Goal: Transaction & Acquisition: Purchase product/service

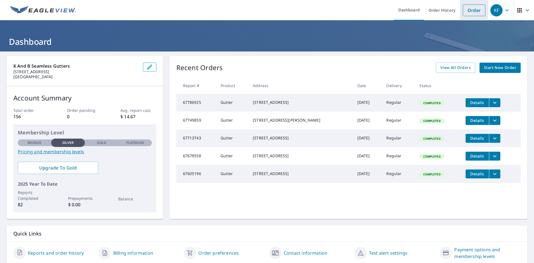
click at [473, 6] on link "Order" at bounding box center [474, 10] width 23 height 12
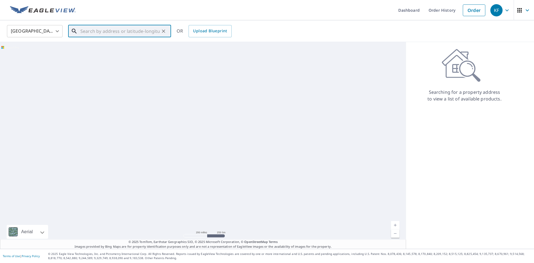
click at [104, 30] on input "text" at bounding box center [119, 31] width 79 height 16
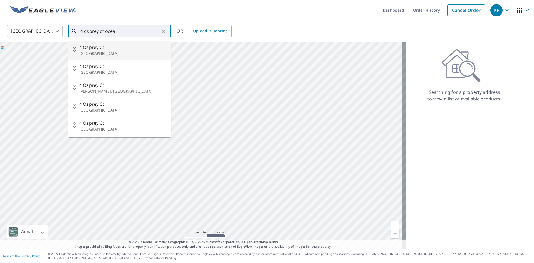
click at [92, 53] on p "[GEOGRAPHIC_DATA]" at bounding box center [122, 54] width 87 height 6
type input "[STREET_ADDRESS]"
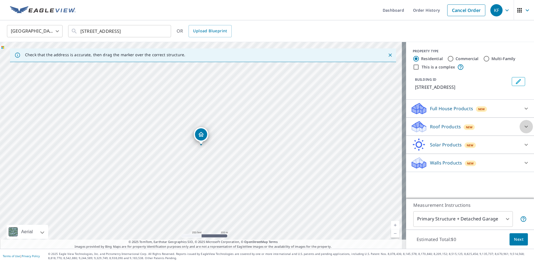
click at [523, 128] on icon at bounding box center [526, 126] width 7 height 7
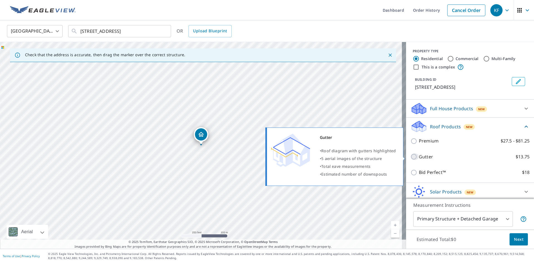
click at [411, 158] on input "Gutter $13.75" at bounding box center [415, 156] width 8 height 7
checkbox input "true"
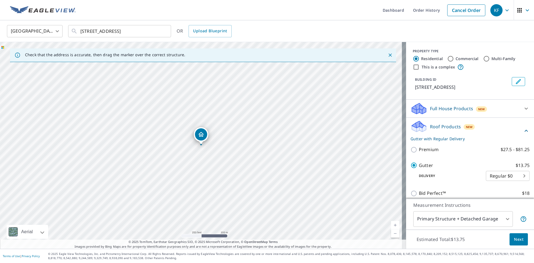
click at [514, 241] on span "Next" at bounding box center [518, 239] width 9 height 7
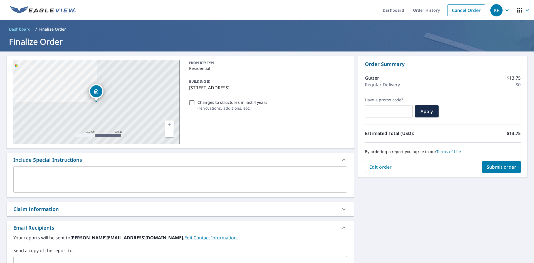
click at [501, 167] on span "Submit order" at bounding box center [502, 167] width 30 height 6
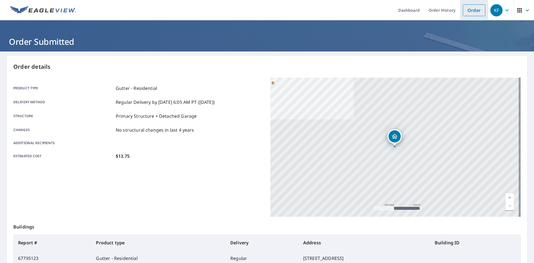
click at [468, 10] on link "Order" at bounding box center [474, 10] width 23 height 12
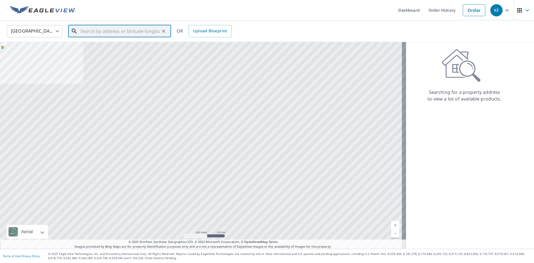
click at [113, 30] on input "text" at bounding box center [119, 31] width 79 height 16
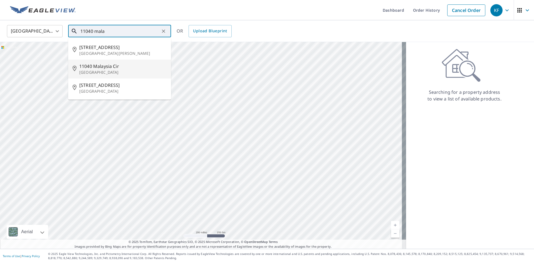
click at [101, 70] on p "[GEOGRAPHIC_DATA]" at bounding box center [122, 73] width 87 height 6
type input "[STREET_ADDRESS]"
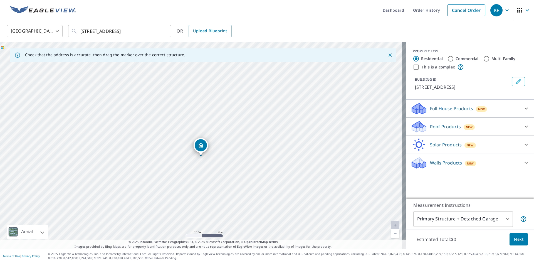
click at [523, 130] on icon at bounding box center [526, 126] width 7 height 7
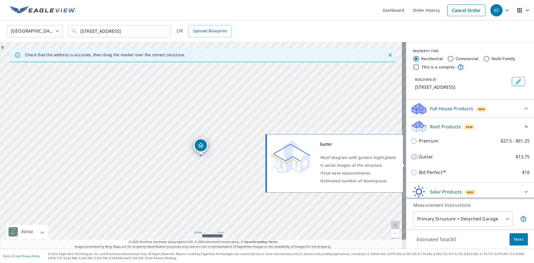
click at [411, 160] on input "Gutter $13.75" at bounding box center [415, 156] width 8 height 7
checkbox input "true"
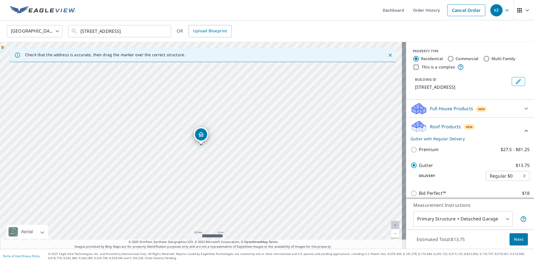
click at [514, 238] on span "Next" at bounding box center [518, 239] width 9 height 7
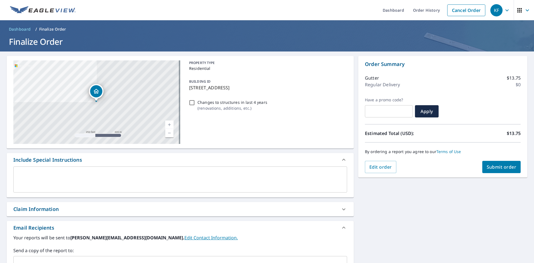
click at [495, 168] on span "Submit order" at bounding box center [502, 167] width 30 height 6
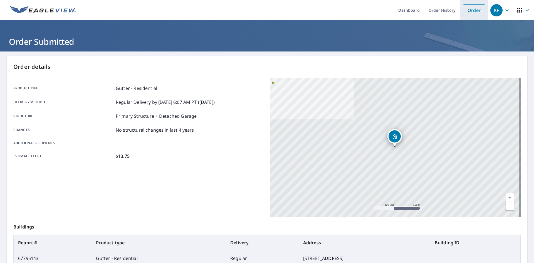
click at [466, 7] on link "Order" at bounding box center [474, 10] width 23 height 12
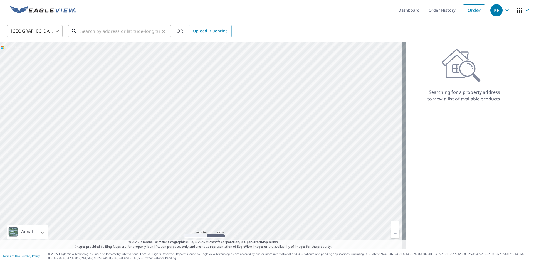
click at [90, 32] on input "text" at bounding box center [119, 31] width 79 height 16
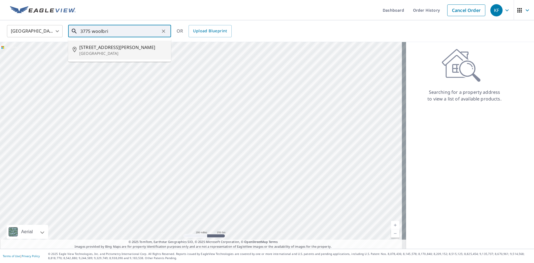
click at [117, 51] on p "[GEOGRAPHIC_DATA]" at bounding box center [122, 54] width 87 height 6
type input "[STREET_ADDRESS][PERSON_NAME]"
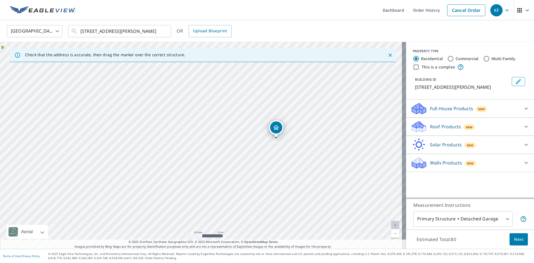
click at [523, 130] on icon at bounding box center [526, 126] width 7 height 7
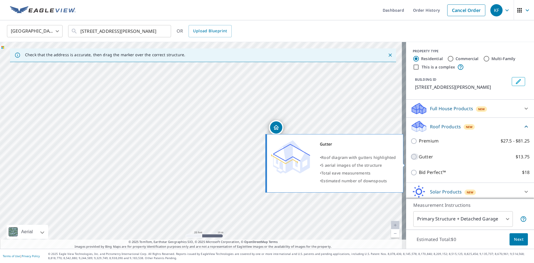
click at [411, 160] on input "Gutter $13.75" at bounding box center [415, 156] width 8 height 7
checkbox input "true"
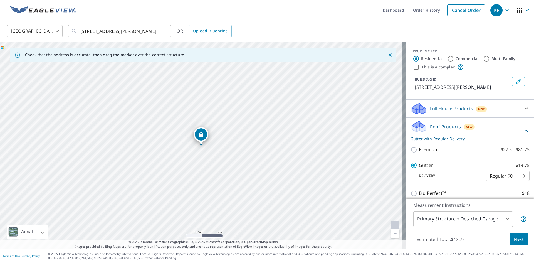
click at [519, 243] on button "Next" at bounding box center [519, 239] width 18 height 13
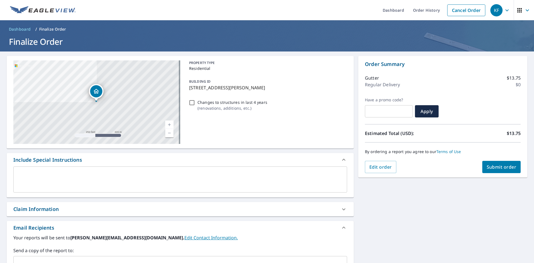
click at [494, 166] on span "Submit order" at bounding box center [502, 167] width 30 height 6
